Goal: Information Seeking & Learning: Learn about a topic

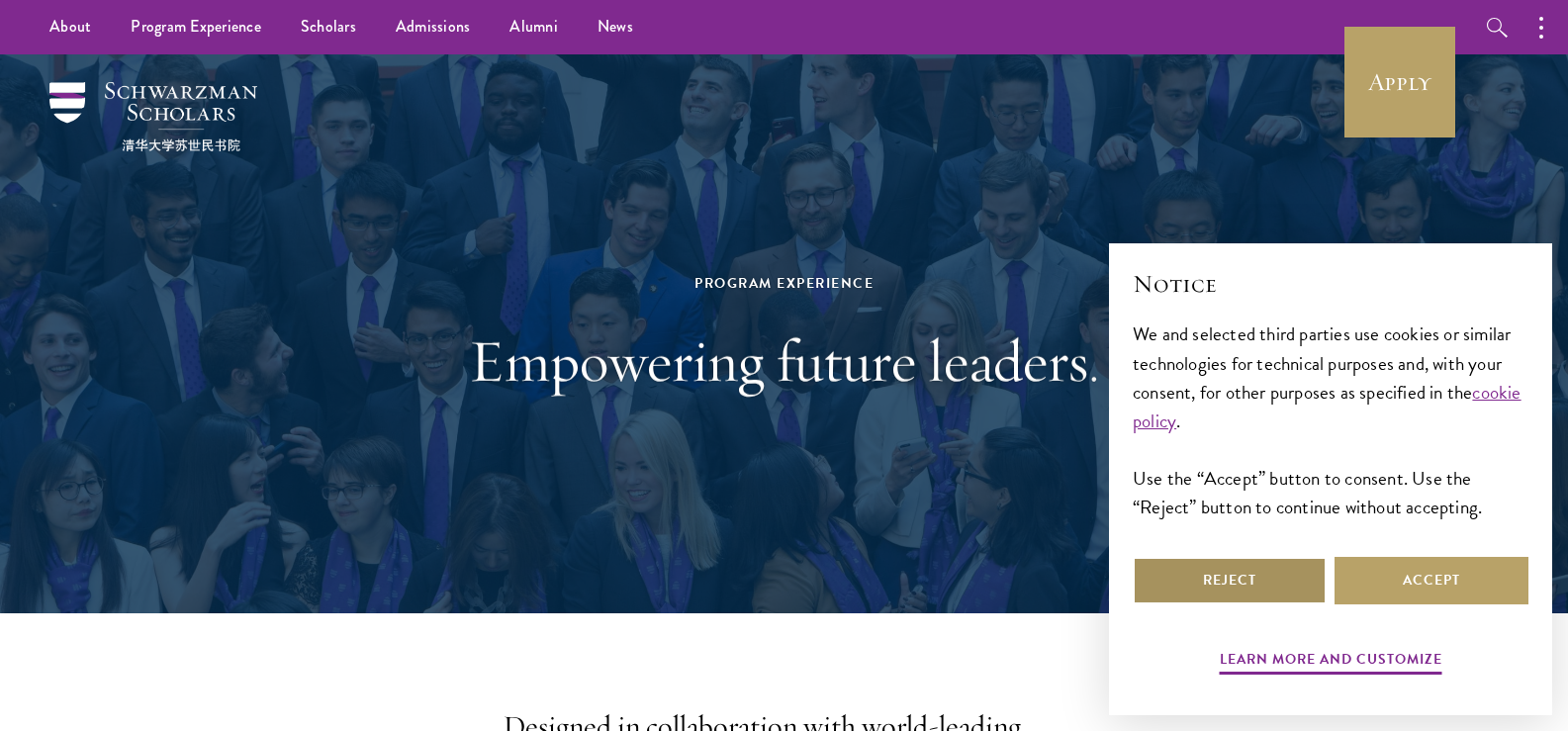
click at [1256, 583] on button "Reject" at bounding box center [1229, 581] width 194 height 48
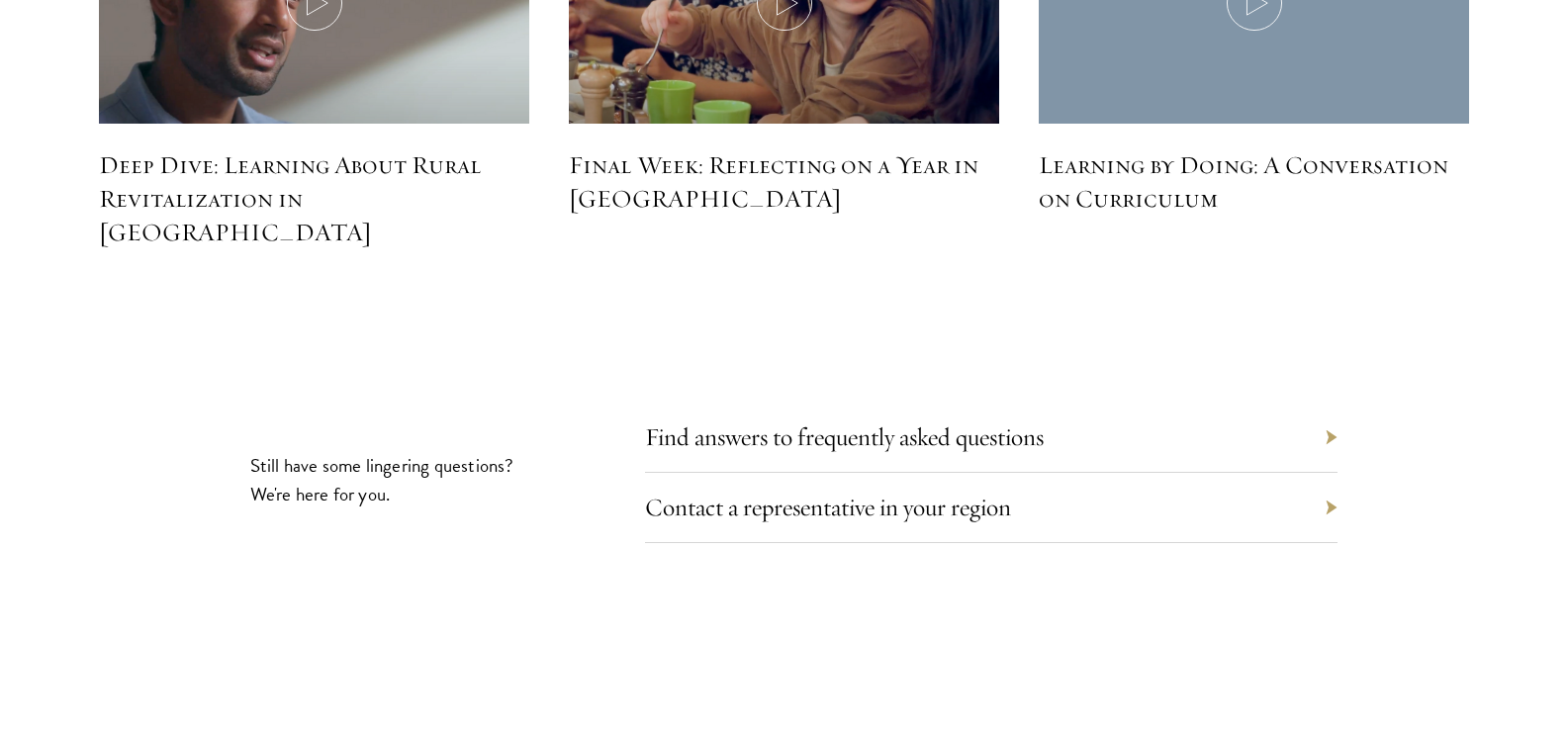
scroll to position [9106, 0]
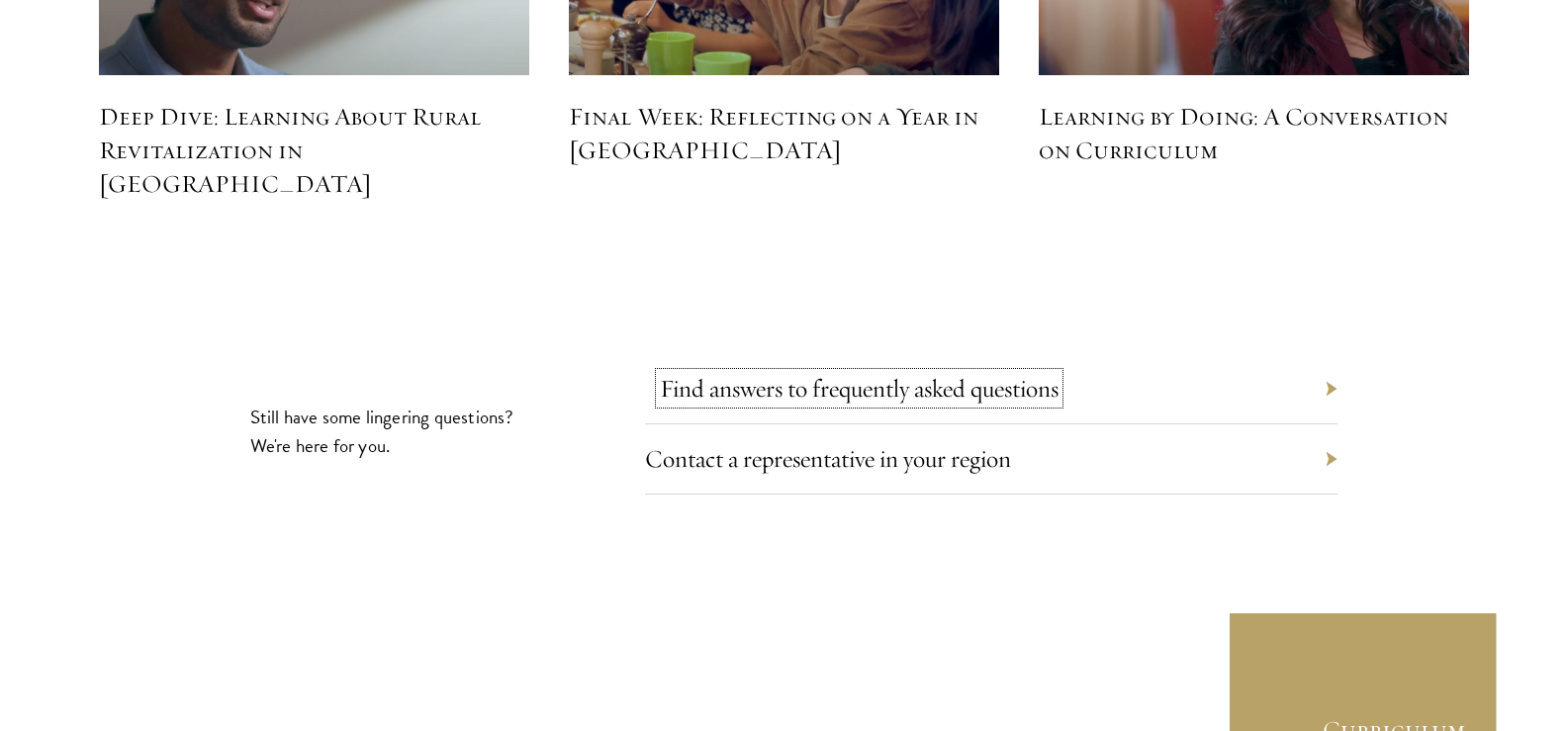
click at [1035, 373] on link "Find answers to frequently asked questions" at bounding box center [859, 388] width 399 height 31
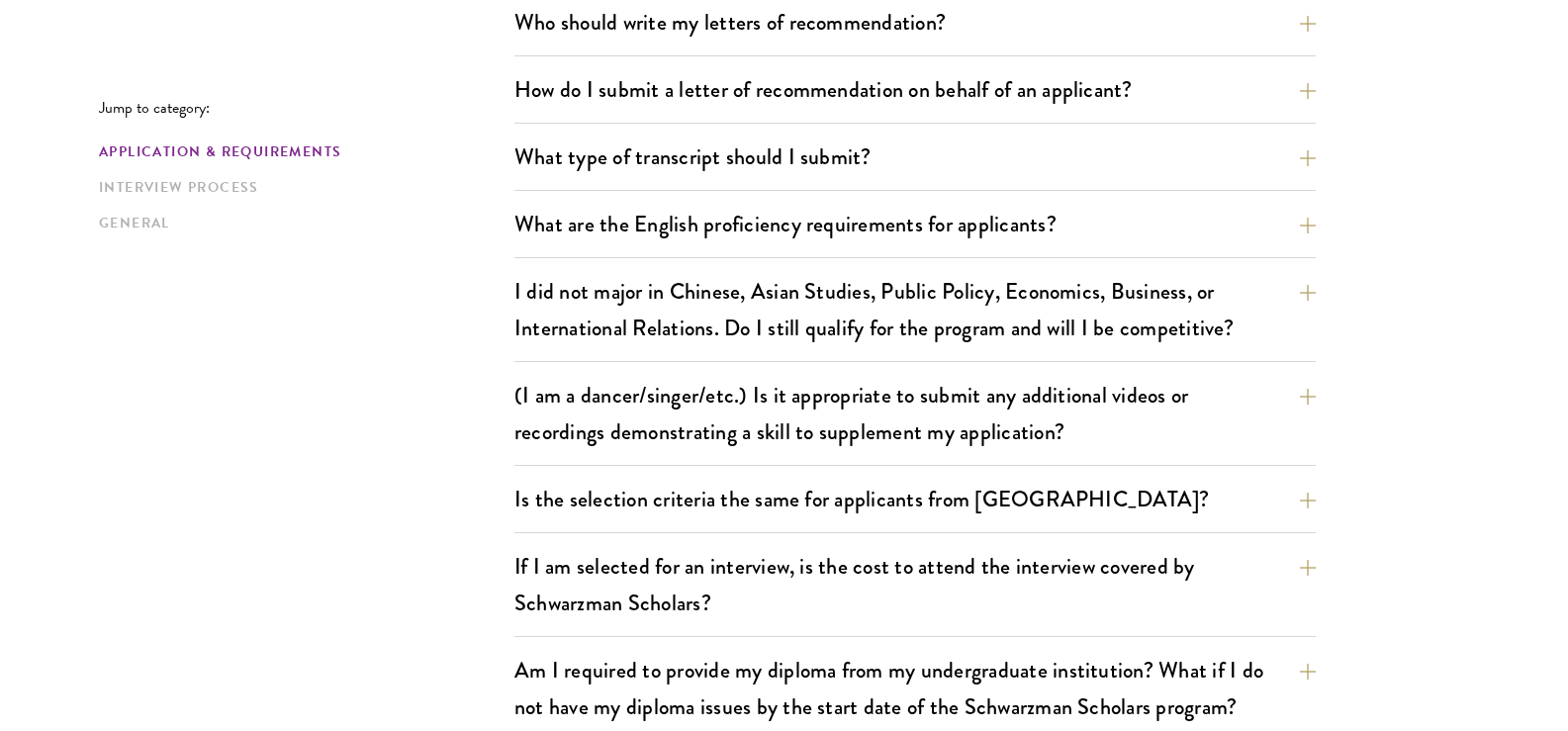
scroll to position [1584, 0]
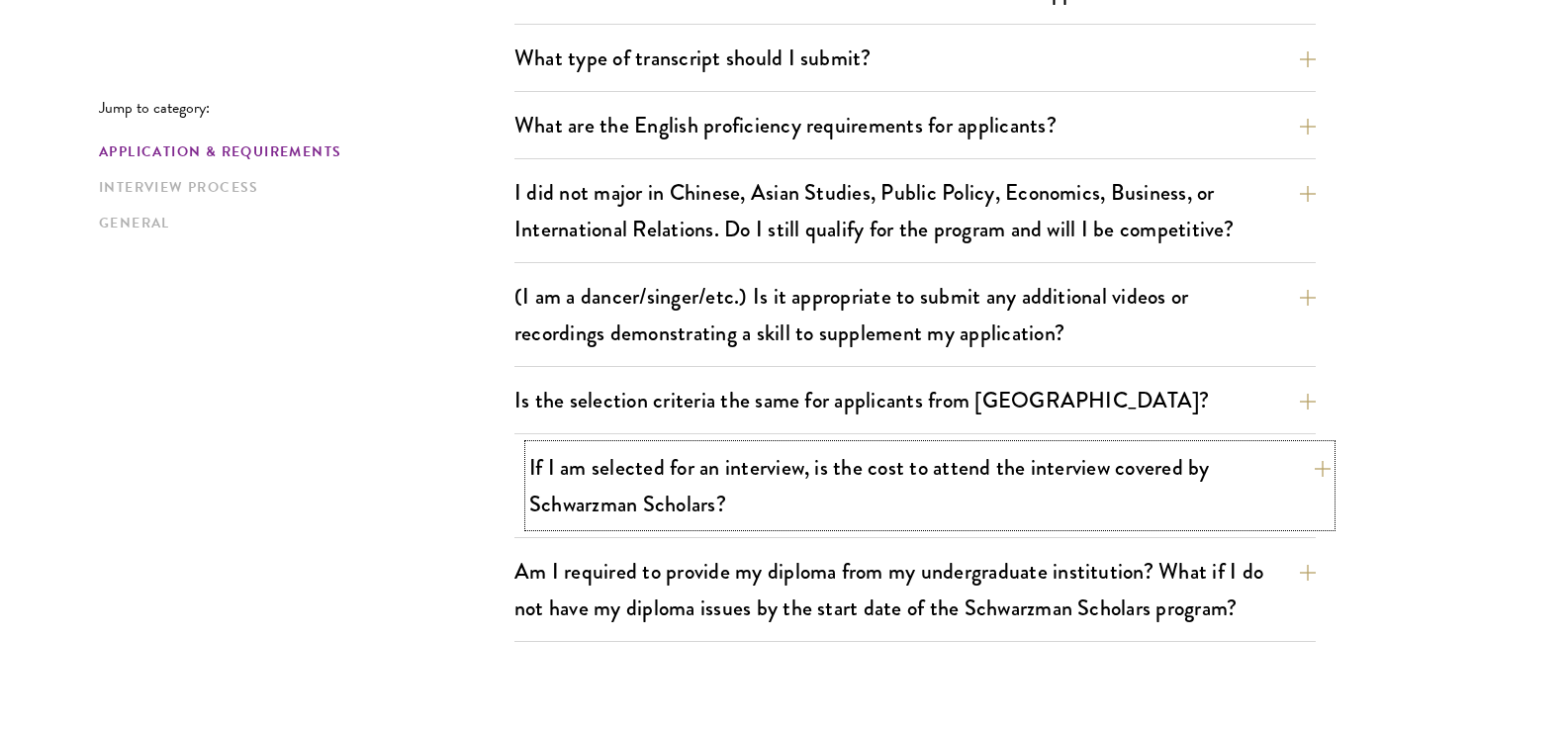
click at [1309, 455] on button "If I am selected for an interview, is the cost to attend the interview covered …" at bounding box center [930, 486] width 801 height 81
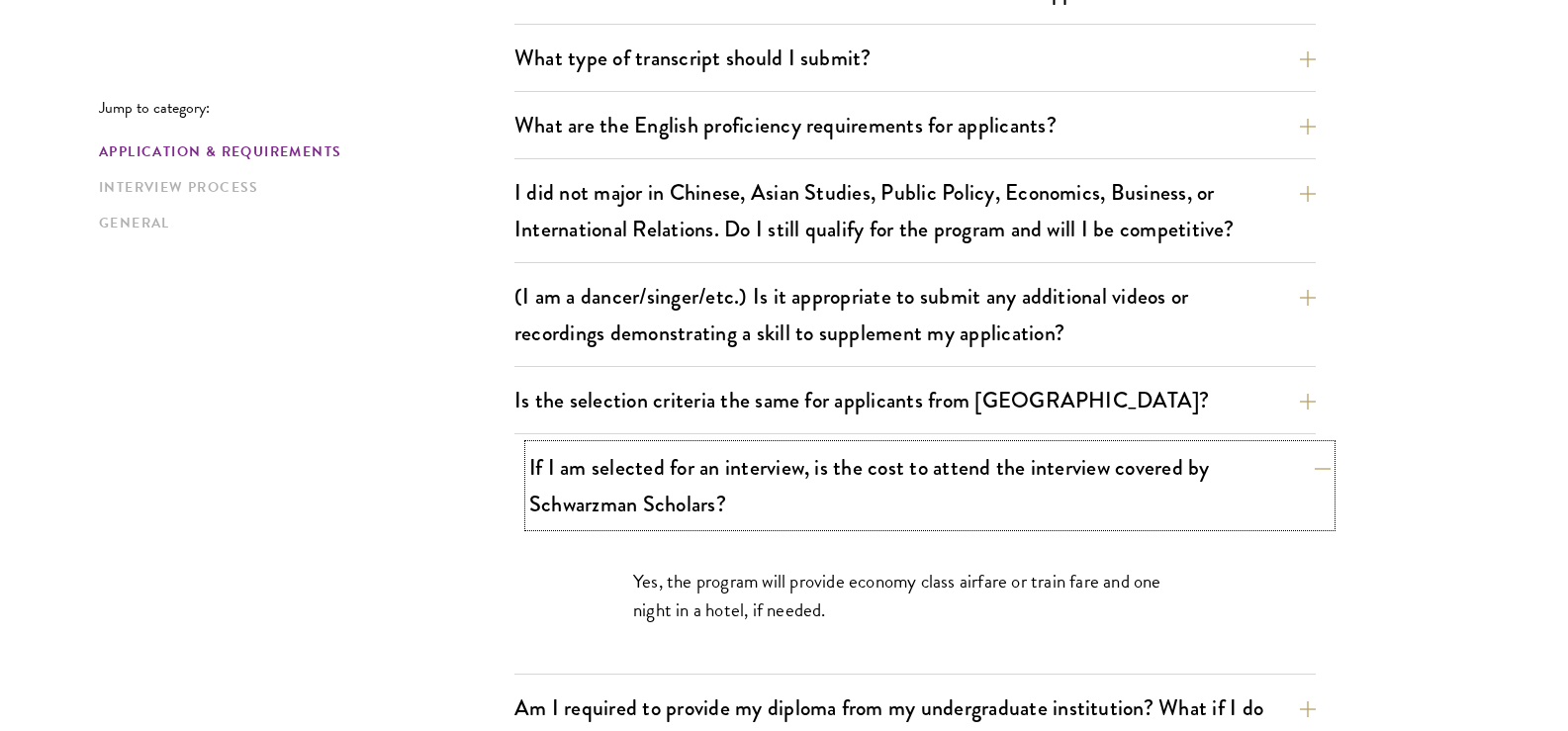
click at [1309, 455] on button "If I am selected for an interview, is the cost to attend the interview covered …" at bounding box center [930, 486] width 801 height 81
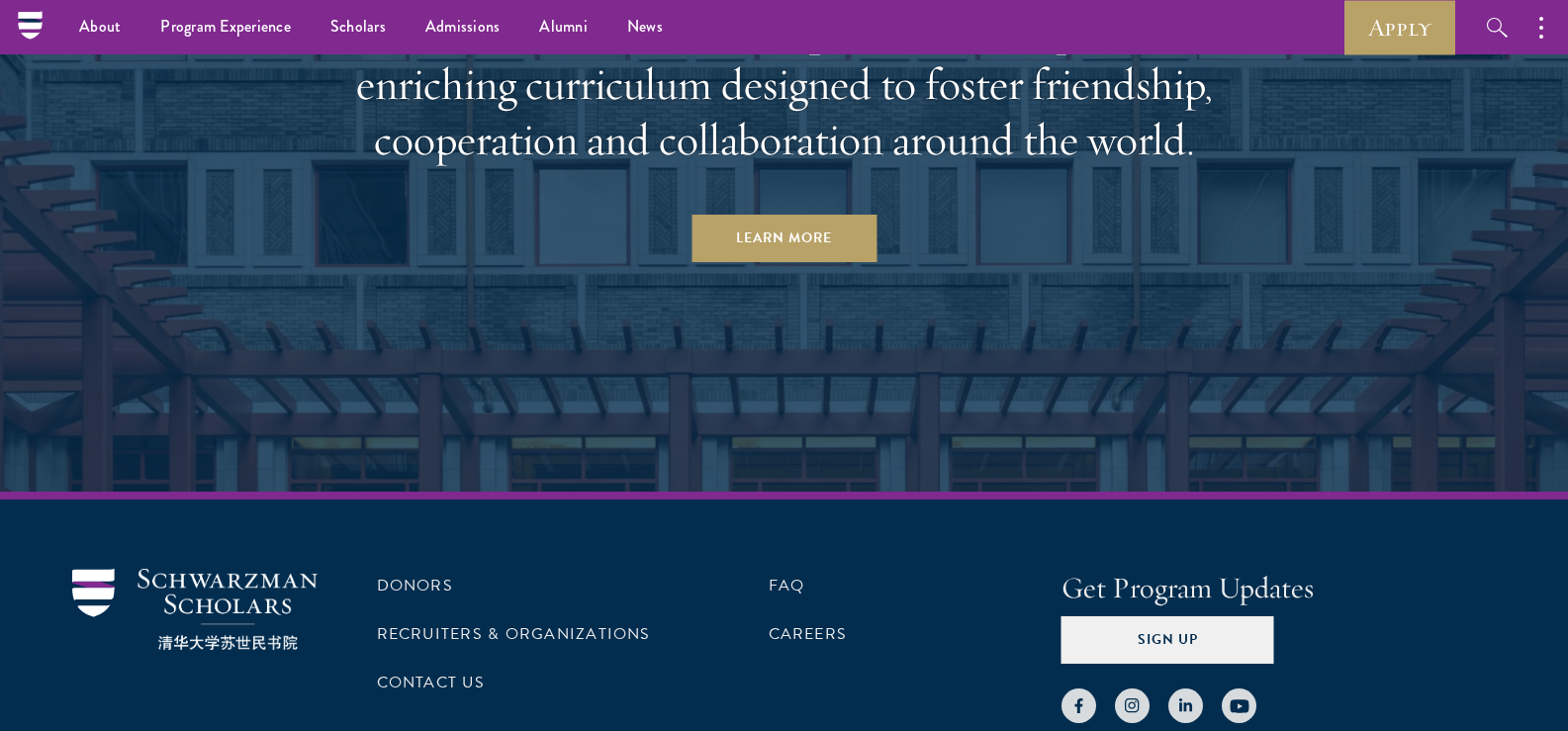
scroll to position [10062, 0]
